Goal: Task Accomplishment & Management: Manage account settings

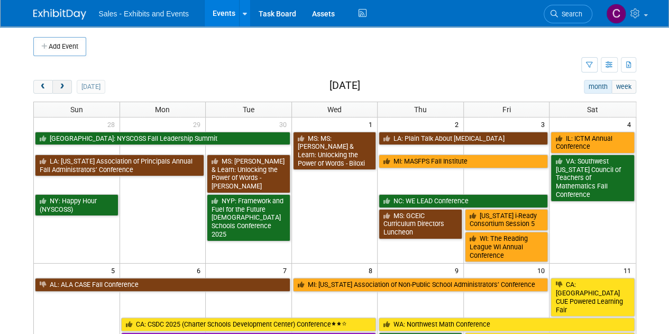
click at [59, 89] on span "next" at bounding box center [62, 87] width 8 height 7
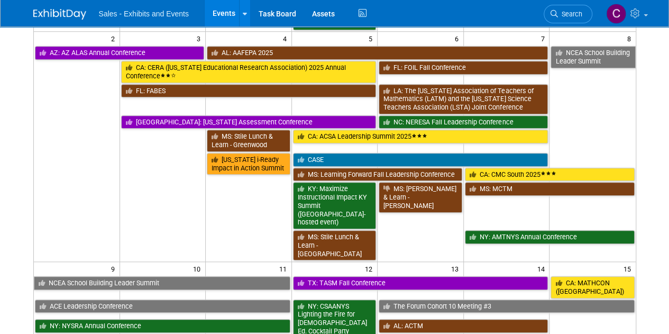
scroll to position [379, 0]
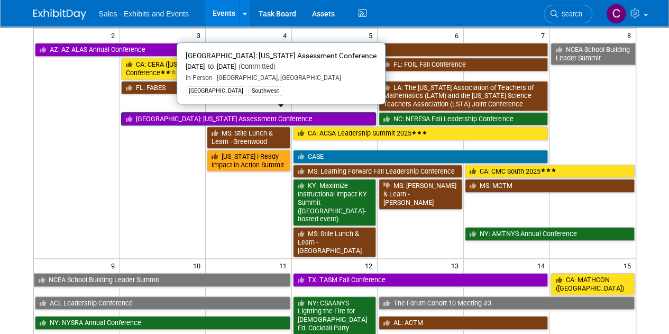
click at [177, 112] on link "[GEOGRAPHIC_DATA]: [US_STATE] Assessment Conference" at bounding box center [248, 119] width 255 height 14
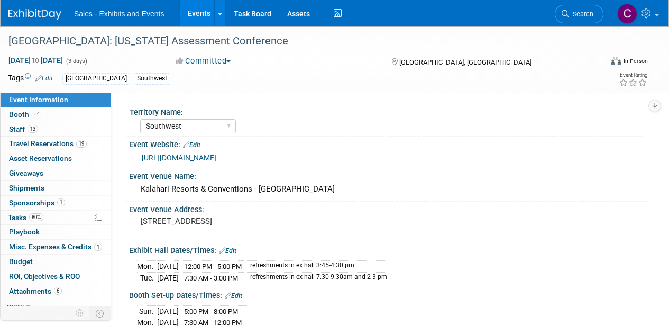
select select "Southwest"
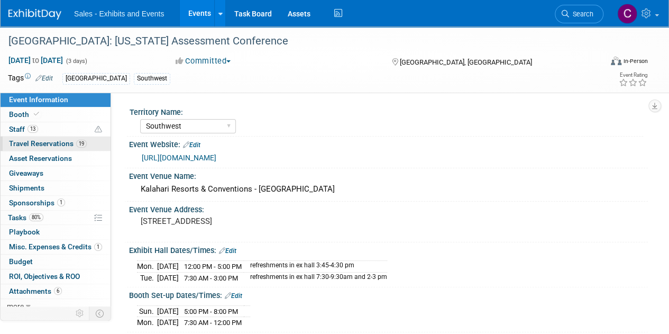
click at [18, 143] on span "Travel Reservations 19" at bounding box center [48, 143] width 78 height 8
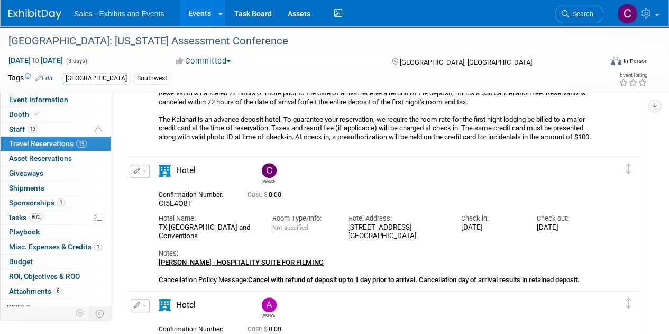
scroll to position [223, 0]
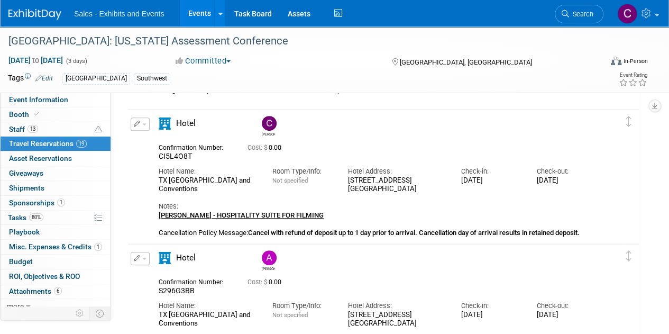
click at [145, 123] on span "button" at bounding box center [144, 124] width 4 height 2
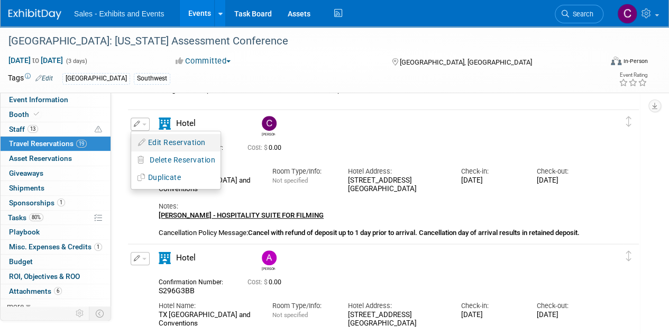
click at [156, 141] on button "Edit Reservation" at bounding box center [175, 142] width 89 height 15
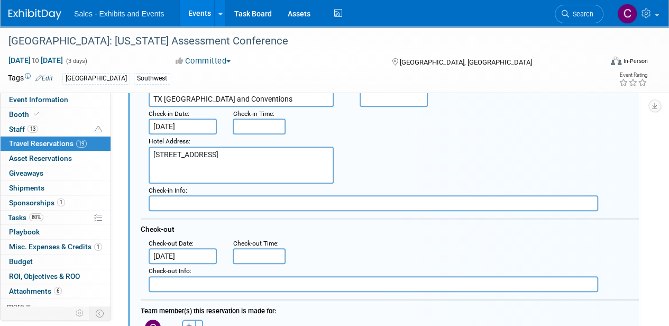
scroll to position [348, 0]
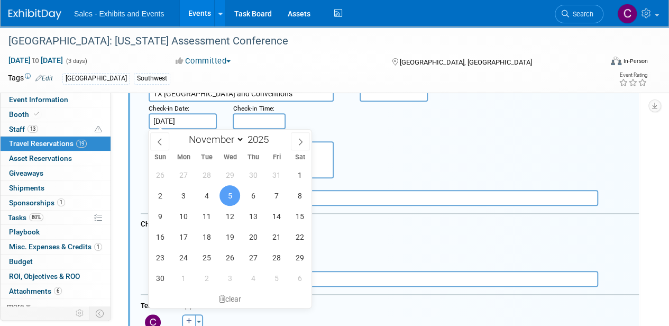
click at [198, 118] on input "[DATE]" at bounding box center [183, 121] width 68 height 16
click at [209, 190] on span "4" at bounding box center [206, 195] width 21 height 21
type input "[DATE]"
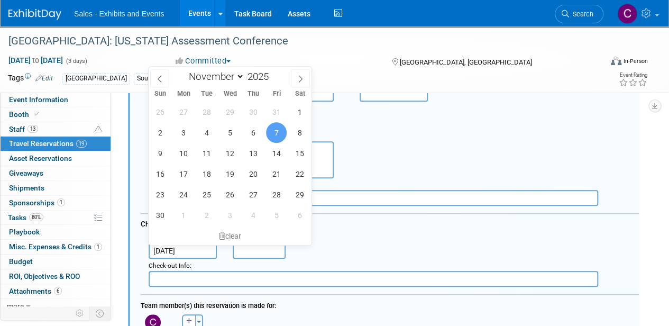
click at [192, 250] on input "Nov 7, 2025" at bounding box center [183, 251] width 68 height 16
click at [256, 134] on span "6" at bounding box center [253, 132] width 21 height 21
type input "[DATE]"
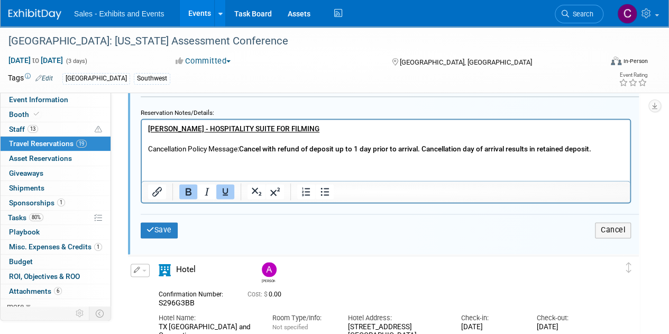
scroll to position [726, 0]
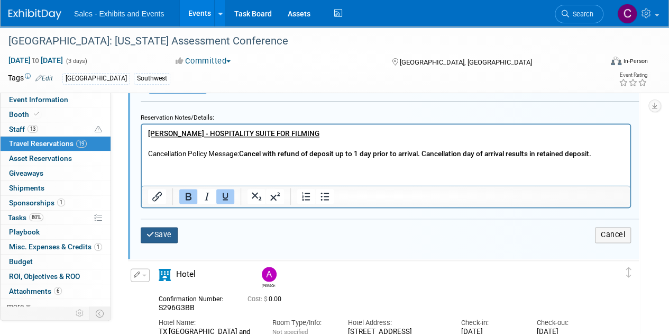
click at [163, 235] on button "Save" at bounding box center [159, 234] width 37 height 15
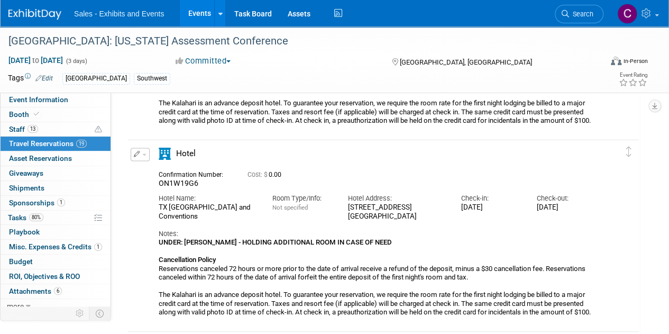
scroll to position [2715, 0]
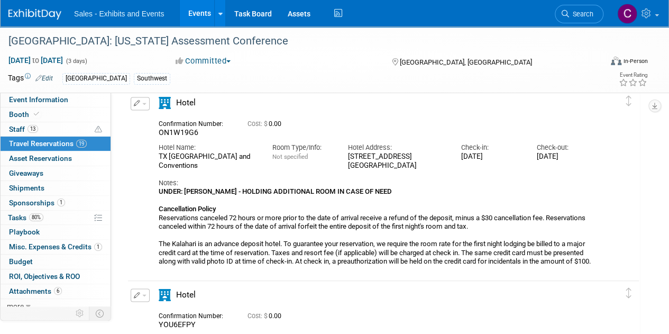
click at [141, 104] on button "button" at bounding box center [140, 103] width 19 height 13
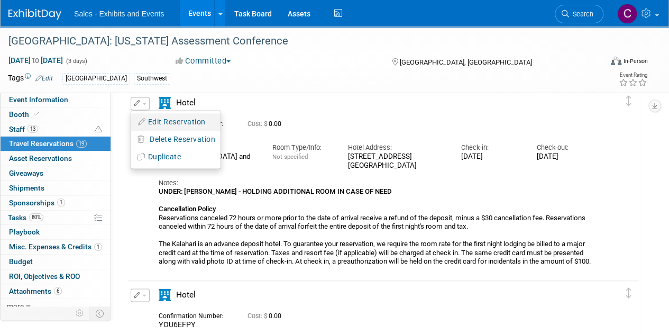
click at [179, 119] on button "Edit Reservation" at bounding box center [175, 121] width 89 height 15
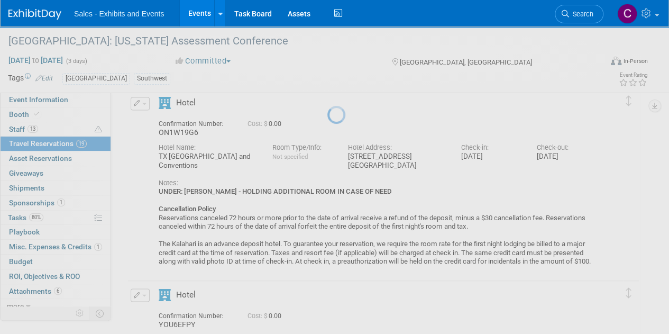
select select "10"
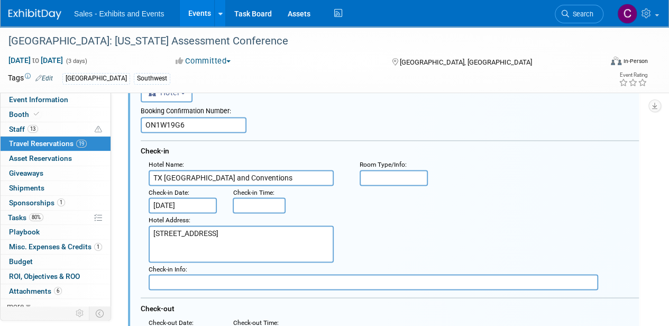
scroll to position [2745, 0]
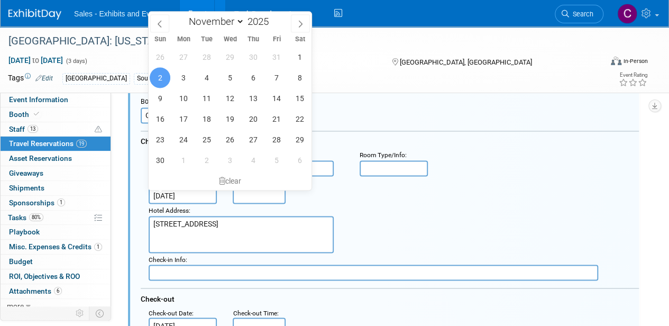
click at [191, 193] on input "[DATE]" at bounding box center [183, 196] width 68 height 16
click at [210, 82] on span "4" at bounding box center [206, 77] width 21 height 21
type input "[DATE]"
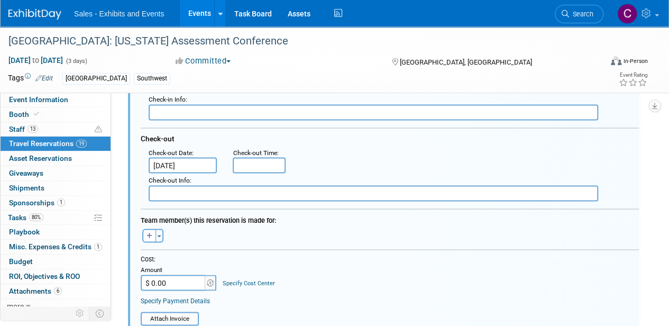
scroll to position [2925, 0]
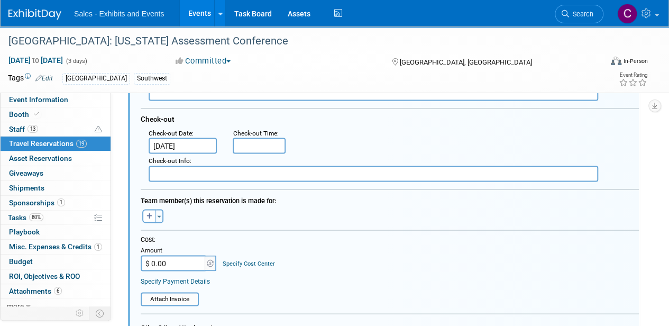
click at [184, 147] on input "[DATE]" at bounding box center [183, 145] width 68 height 16
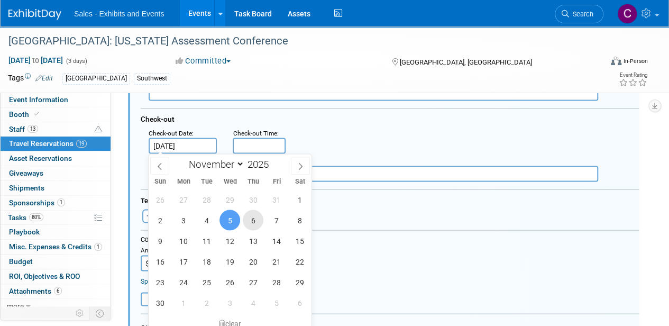
click at [257, 222] on span "6" at bounding box center [253, 219] width 21 height 21
type input "[DATE]"
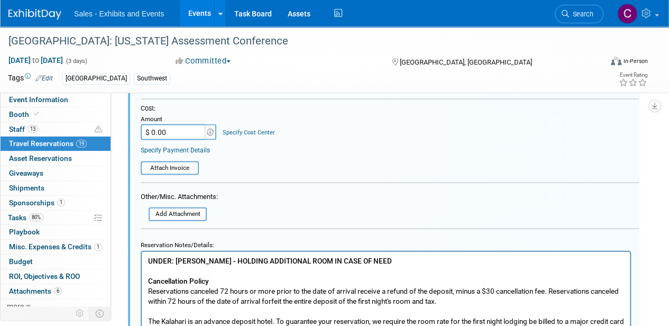
scroll to position [3105, 0]
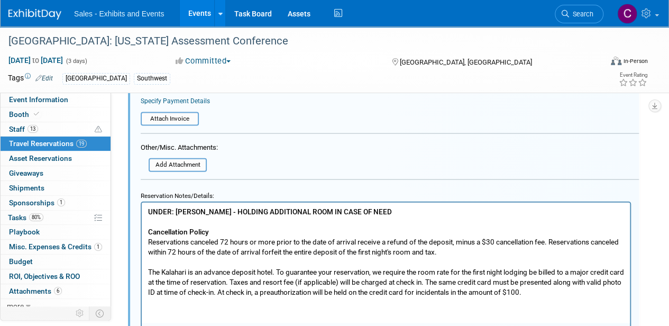
drag, startPoint x: 673, startPoint y: 220, endPoint x: 432, endPoint y: 24, distance: 310.4
drag, startPoint x: 407, startPoint y: 214, endPoint x: 0, endPoint y: 138, distance: 413.6
click at [142, 202] on html "UNDER: CHRISTINE LURZ - HOLDING ADDITIONAL ROOM IN CASE OF NEED Cancellation Po…" at bounding box center [386, 249] width 488 height 94
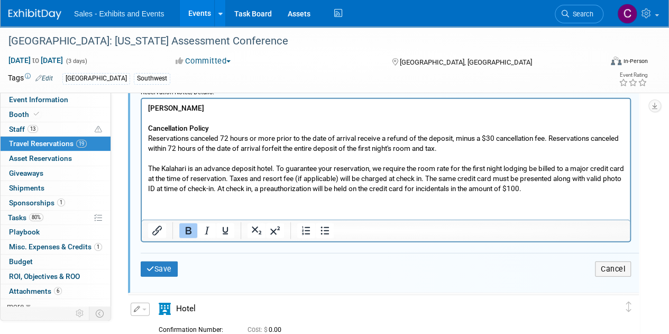
scroll to position [3213, 0]
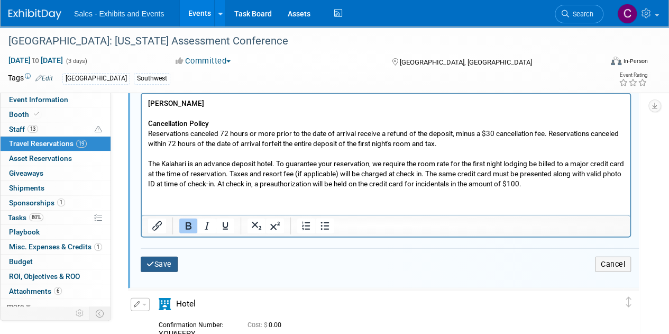
click at [164, 263] on button "Save" at bounding box center [159, 263] width 37 height 15
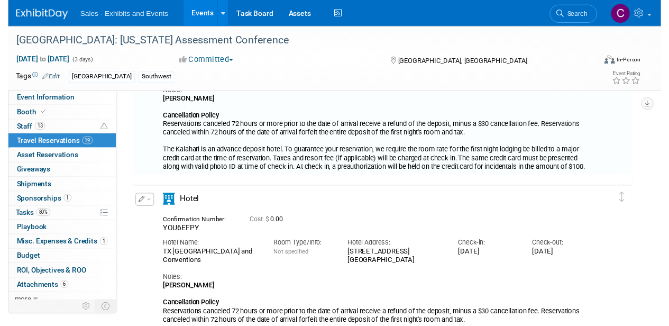
scroll to position [2684, 0]
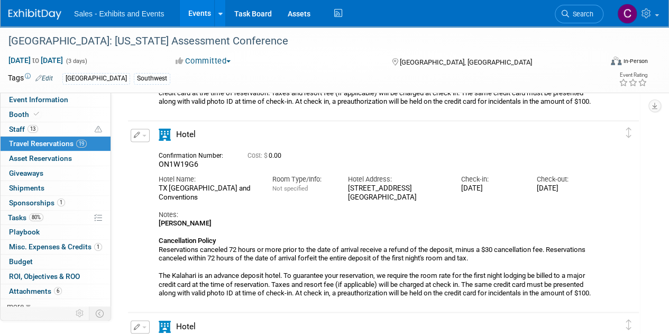
click at [144, 136] on button "button" at bounding box center [140, 134] width 19 height 13
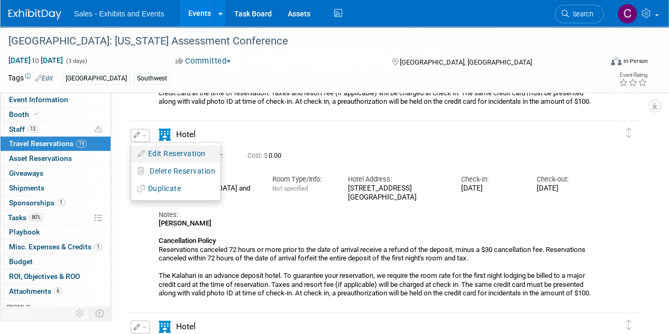
click at [161, 146] on button "Edit Reservation" at bounding box center [175, 153] width 89 height 15
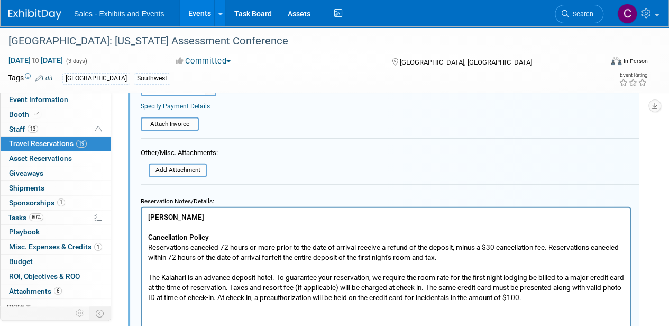
scroll to position [2769, 0]
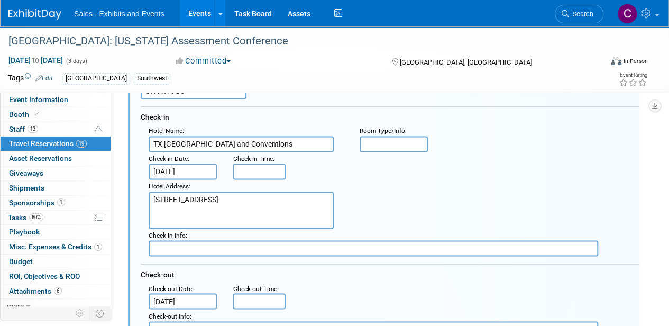
click at [196, 298] on input "[DATE]" at bounding box center [183, 301] width 68 height 16
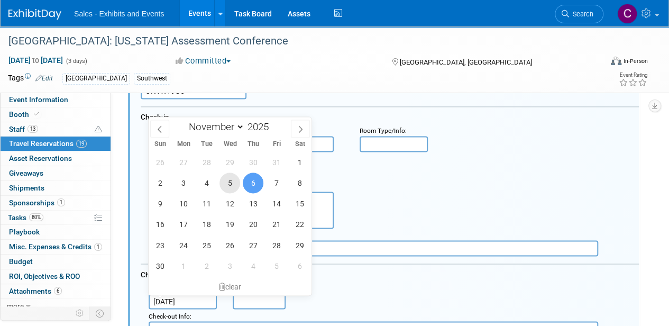
click at [231, 186] on span "5" at bounding box center [229, 182] width 21 height 21
type input "[DATE]"
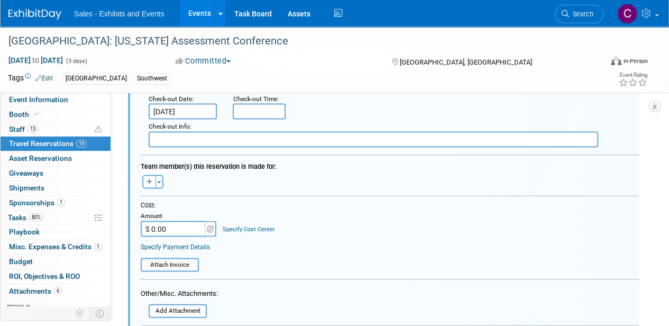
scroll to position [2984, 0]
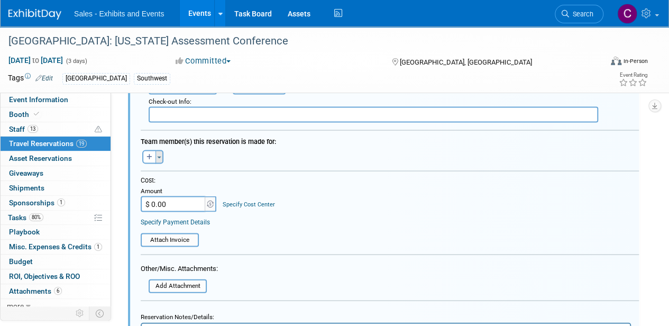
click at [159, 154] on button "Toggle Dropdown" at bounding box center [159, 157] width 8 height 14
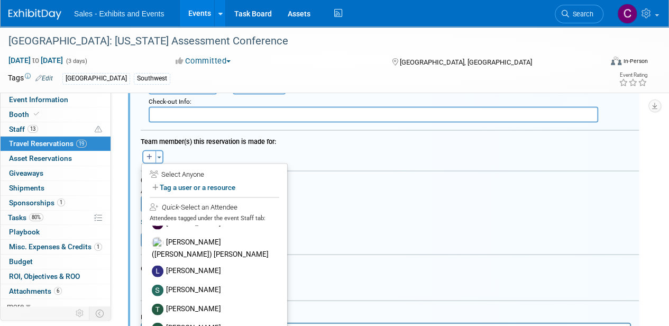
scroll to position [0, 0]
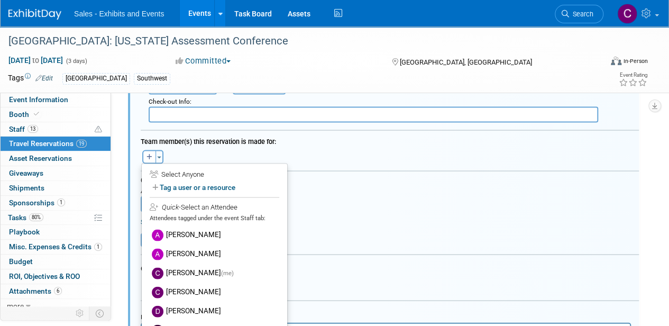
click at [171, 171] on div "Select Anyone" at bounding box center [215, 174] width 130 height 10
click at [174, 186] on label "Tag a user or a resource" at bounding box center [215, 186] width 130 height 15
select select
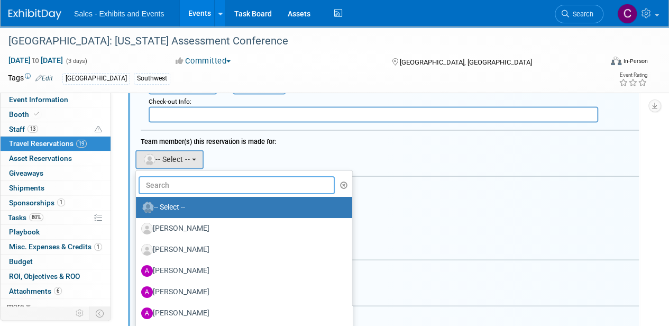
click at [175, 182] on input "text" at bounding box center [237, 185] width 196 height 18
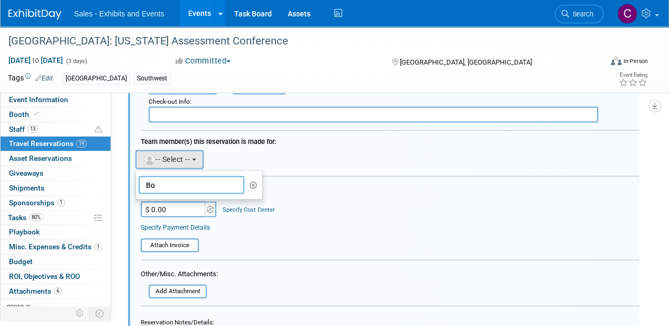
type input "B"
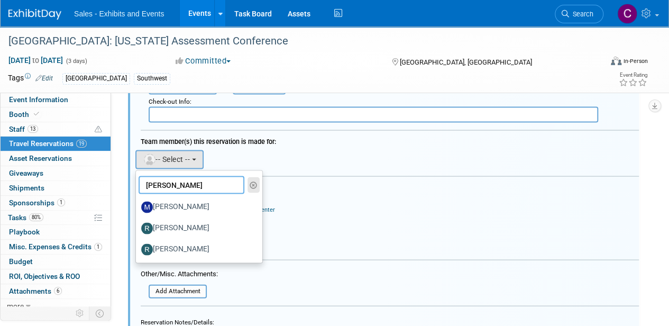
type input "Rob"
click at [254, 182] on icon "button" at bounding box center [254, 184] width 8 height 7
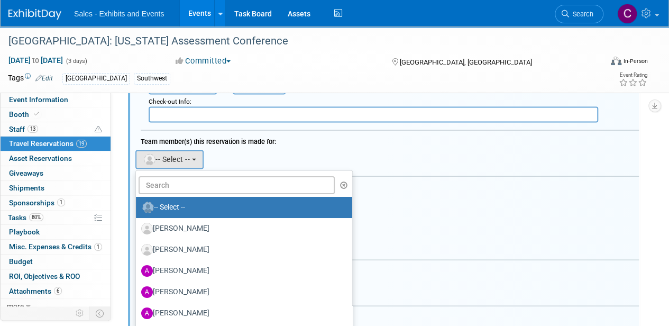
click at [473, 187] on div "Cost:" at bounding box center [390, 185] width 498 height 9
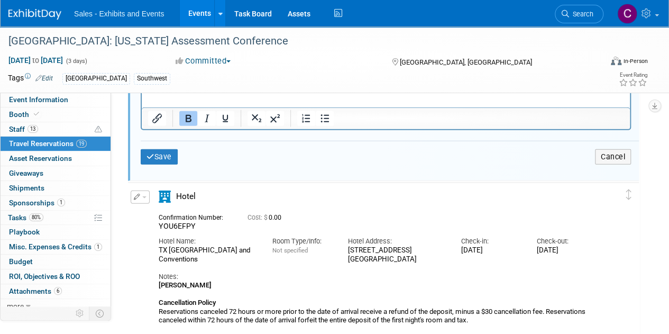
scroll to position [3305, 0]
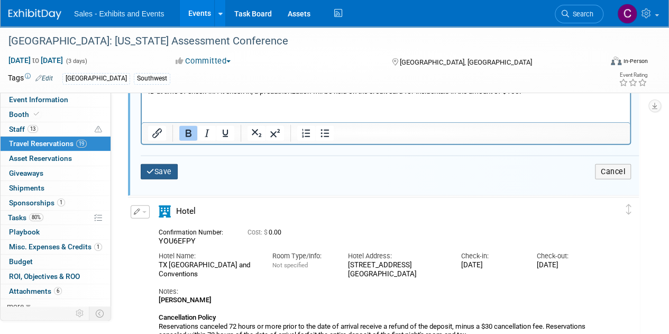
click at [165, 172] on button "Save" at bounding box center [159, 171] width 37 height 15
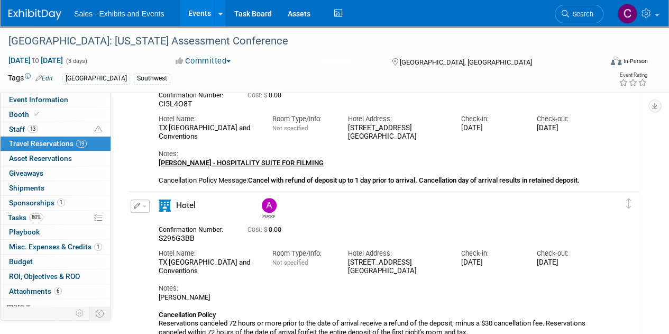
scroll to position [0, 0]
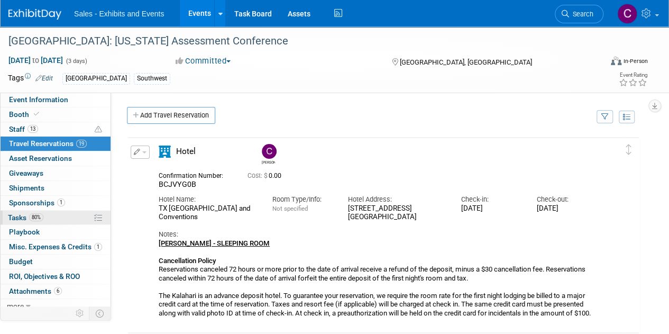
click at [22, 215] on span "Tasks 80%" at bounding box center [25, 217] width 35 height 8
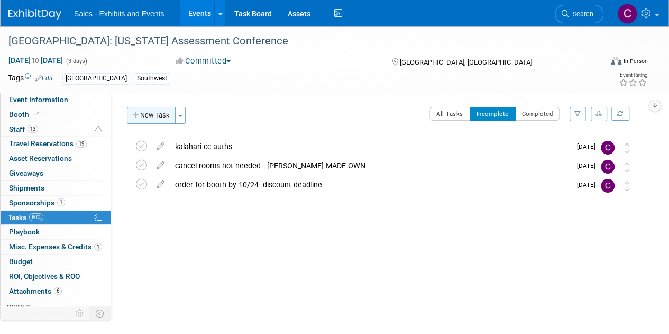
click at [145, 118] on button "New Task" at bounding box center [151, 115] width 49 height 17
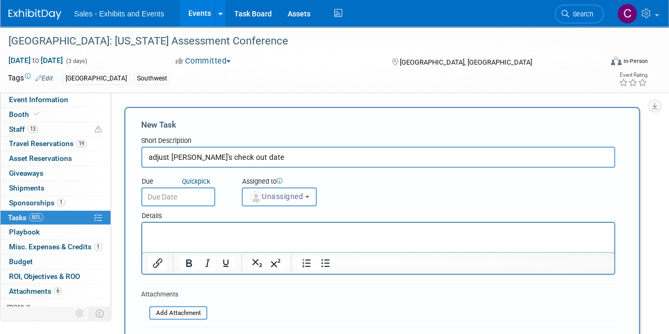
type input "adjust claudia's check out date"
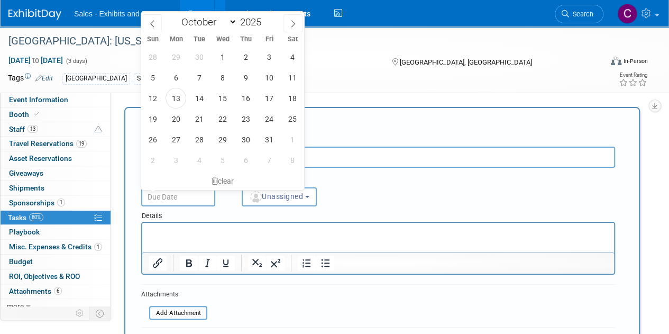
click at [193, 199] on input "text" at bounding box center [178, 196] width 74 height 19
click at [270, 112] on span "24" at bounding box center [269, 118] width 21 height 21
type input "Oct 24, 2025"
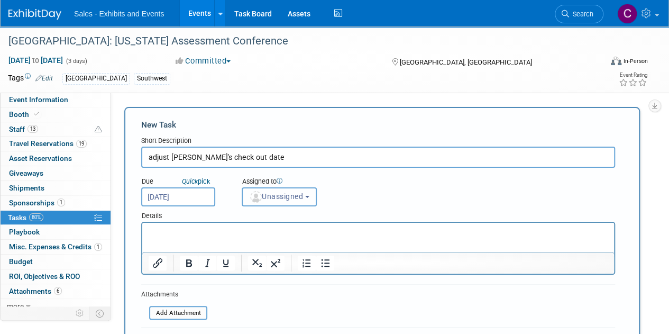
click at [279, 195] on span "Unassigned" at bounding box center [276, 196] width 54 height 8
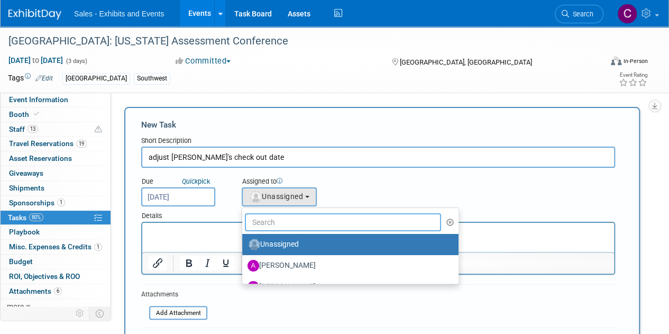
click at [284, 228] on input "text" at bounding box center [343, 222] width 196 height 18
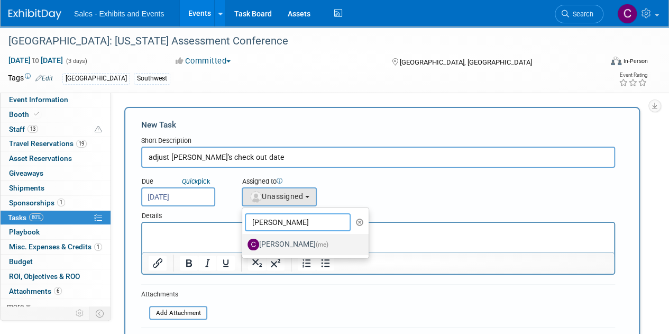
type input "christine"
drag, startPoint x: 310, startPoint y: 244, endPoint x: 164, endPoint y: 23, distance: 264.5
click at [316, 244] on span "(me)" at bounding box center [322, 244] width 13 height 7
click at [244, 244] on input "Christine Lurz (me)" at bounding box center [240, 243] width 7 height 7
select select "a9e3834d-668b-4315-a5d4-069993be606a"
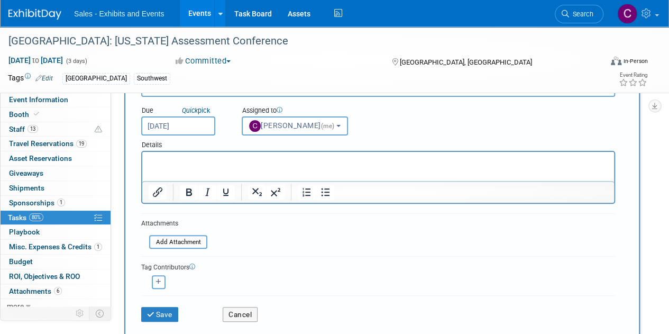
scroll to position [141, 0]
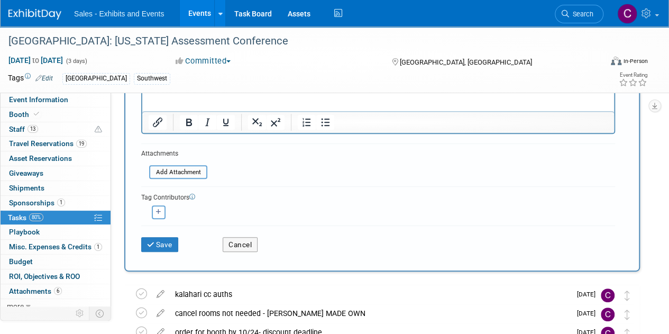
click at [155, 235] on div "Save" at bounding box center [173, 241] width 81 height 22
click at [156, 242] on button "Save" at bounding box center [159, 244] width 37 height 15
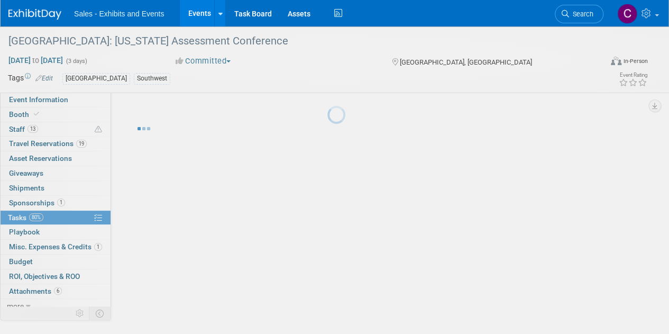
scroll to position [0, 0]
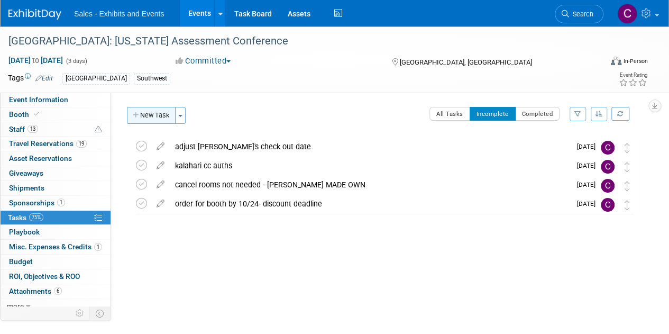
click at [154, 120] on button "New Task" at bounding box center [151, 115] width 49 height 17
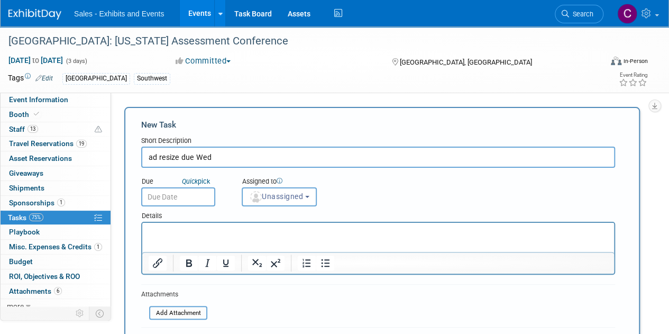
type input "ad resize due Wed"
click at [188, 200] on input "text" at bounding box center [178, 196] width 74 height 19
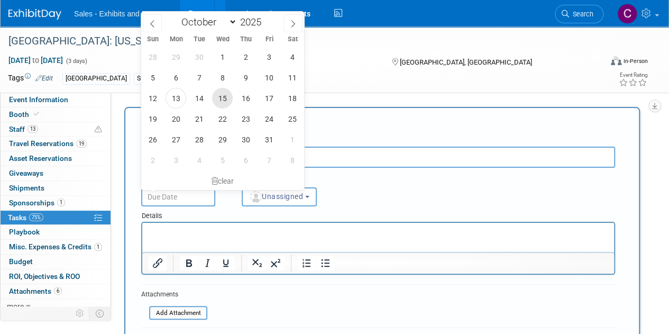
click at [227, 97] on span "15" at bounding box center [222, 98] width 21 height 21
type input "Oct 15, 2025"
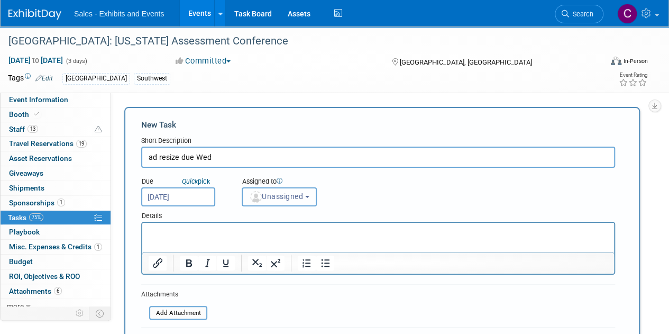
click at [276, 193] on span "Unassigned" at bounding box center [276, 196] width 54 height 8
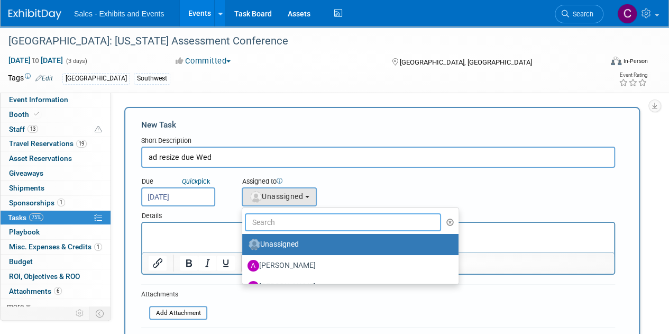
click at [279, 217] on input "text" at bounding box center [343, 222] width 196 height 18
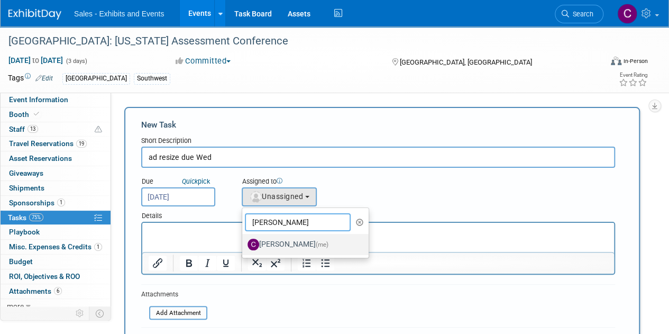
type input "christine"
click at [294, 240] on label "Christine Lurz (me)" at bounding box center [302, 244] width 111 height 17
click at [244, 240] on input "Christine Lurz (me)" at bounding box center [240, 243] width 7 height 7
select select "a9e3834d-668b-4315-a5d4-069993be606a"
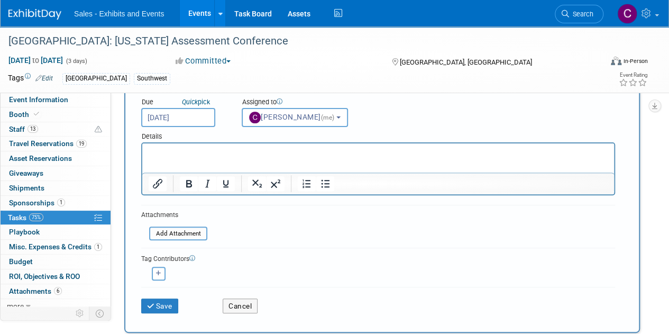
scroll to position [117, 0]
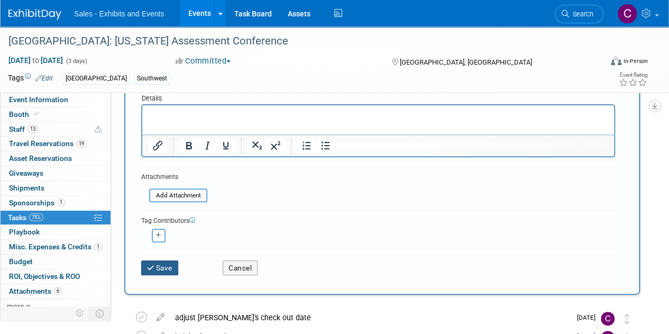
click at [162, 268] on button "Save" at bounding box center [159, 267] width 37 height 15
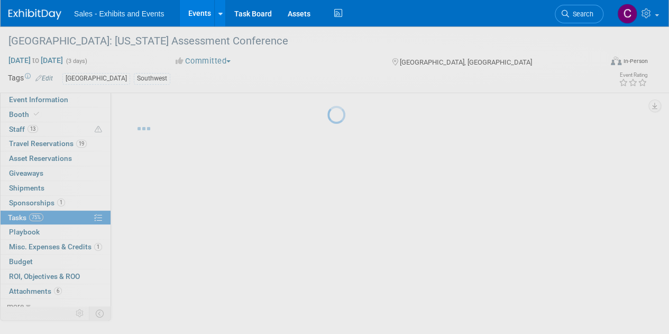
scroll to position [0, 0]
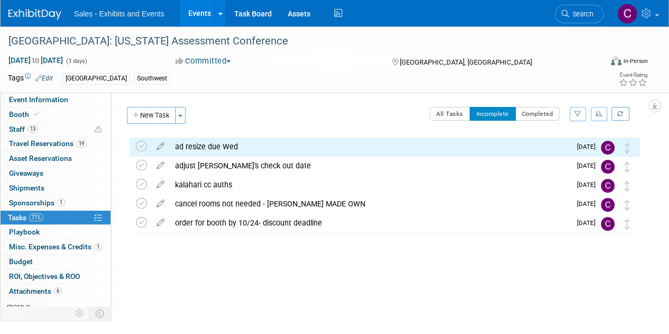
click at [195, 12] on link "Events" at bounding box center [199, 13] width 39 height 26
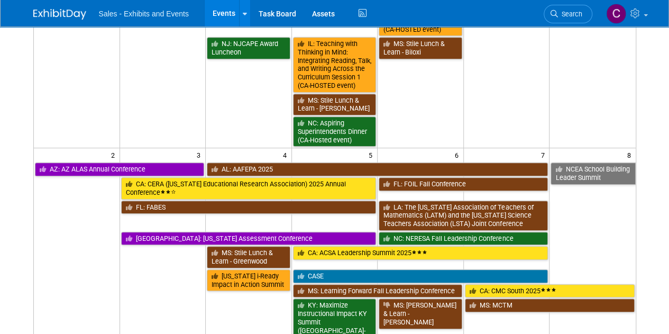
scroll to position [264, 0]
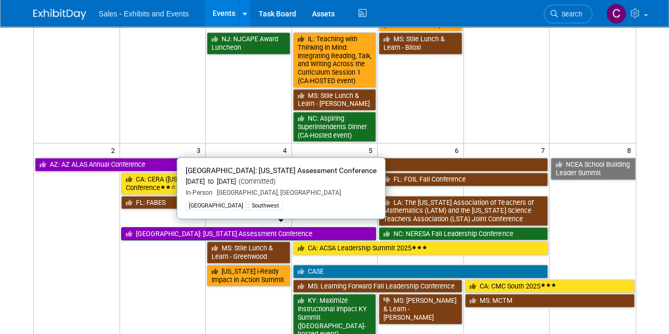
click at [186, 227] on link "[GEOGRAPHIC_DATA]: [US_STATE] Assessment Conference" at bounding box center [248, 234] width 255 height 14
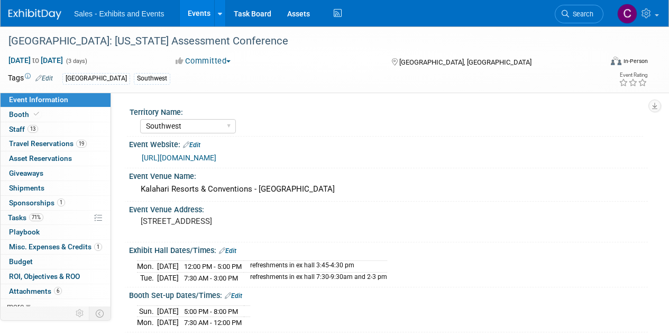
select select "Southwest"
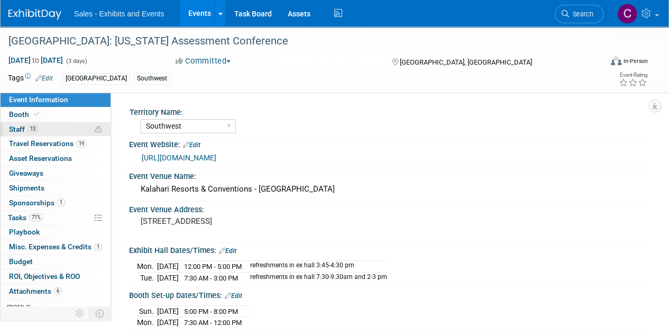
click at [35, 133] on link "13 Staff 13" at bounding box center [56, 129] width 110 height 14
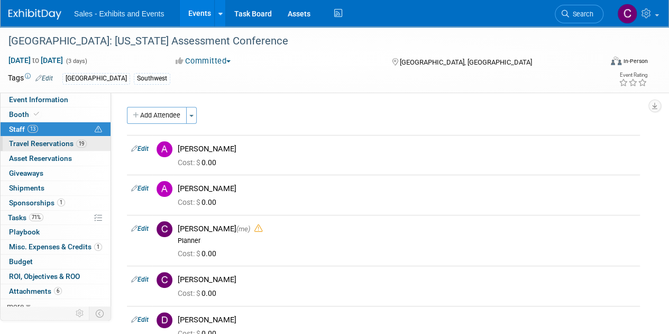
click at [33, 144] on span "Travel Reservations 19" at bounding box center [48, 143] width 78 height 8
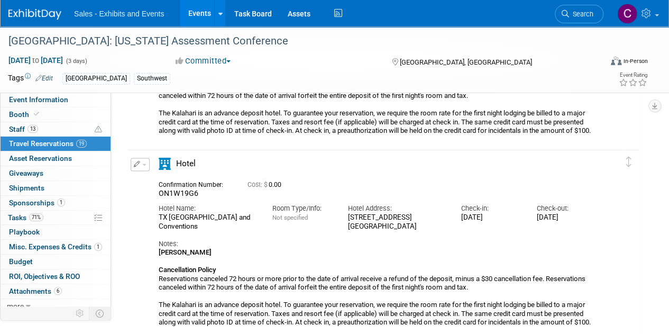
scroll to position [2578, 0]
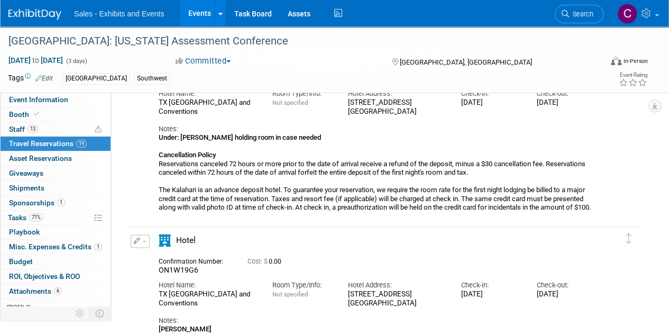
click at [143, 240] on span "button" at bounding box center [144, 241] width 4 height 2
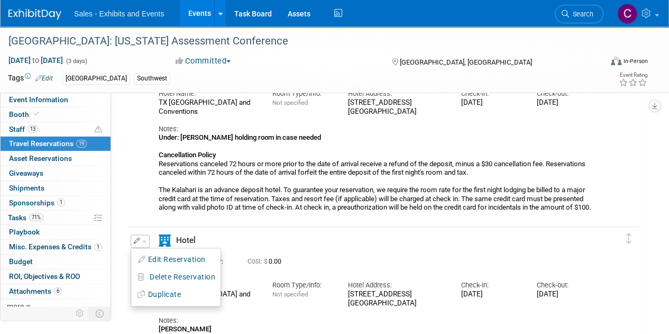
drag, startPoint x: 156, startPoint y: 251, endPoint x: 241, endPoint y: 268, distance: 86.2
click at [157, 252] on button "Edit Reservation" at bounding box center [175, 259] width 89 height 15
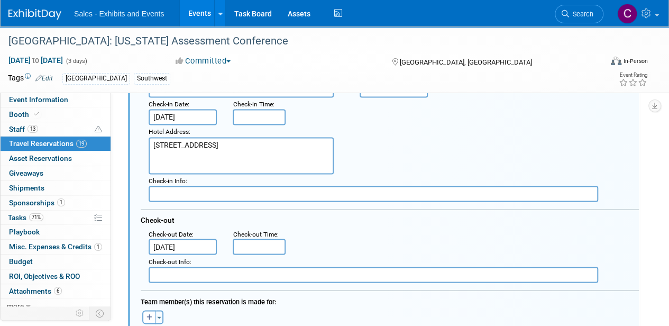
scroll to position [2907, 0]
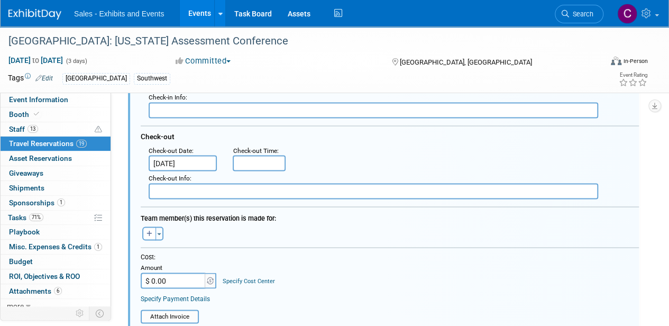
click at [174, 158] on input "[DATE]" at bounding box center [183, 163] width 68 height 16
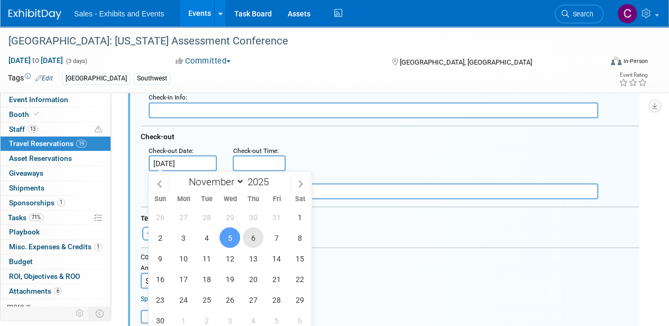
click at [253, 241] on span "6" at bounding box center [253, 237] width 21 height 21
type input "[DATE]"
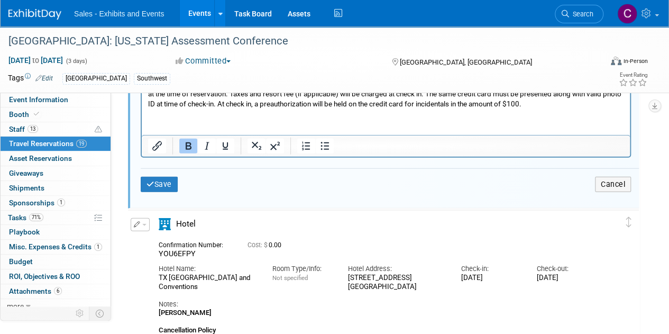
scroll to position [3288, 0]
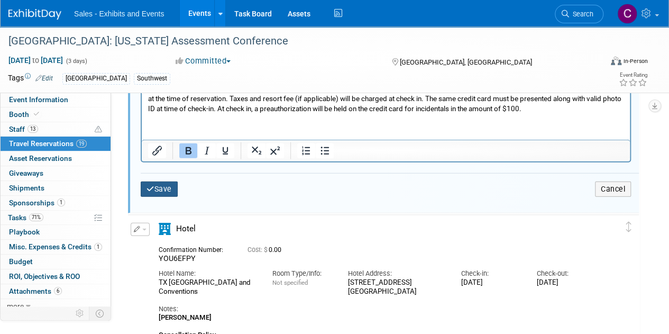
click at [175, 191] on button "Save" at bounding box center [159, 188] width 37 height 15
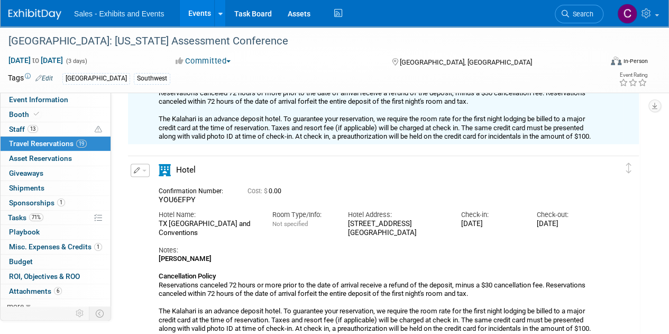
scroll to position [2684, 0]
